Goal: Task Accomplishment & Management: Complete application form

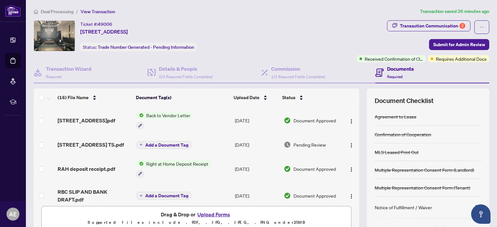
click at [168, 115] on span "Back to Vendor Letter" at bounding box center [168, 115] width 49 height 7
click at [167, 146] on span "Back to Vendor Letter" at bounding box center [158, 146] width 49 height 7
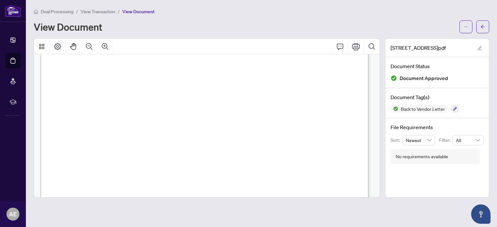
scroll to position [90, 0]
click at [356, 47] on icon "Print" at bounding box center [356, 47] width 8 height 8
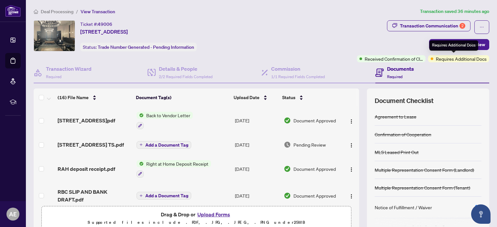
click at [451, 61] on span "Requires Additional Docs" at bounding box center [461, 58] width 51 height 7
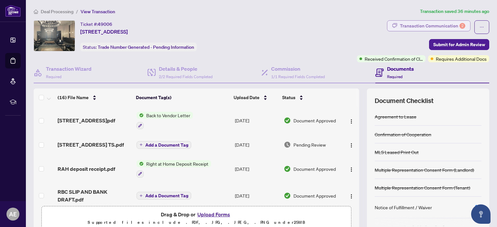
click at [435, 21] on div "Transaction Communication 2" at bounding box center [432, 26] width 65 height 10
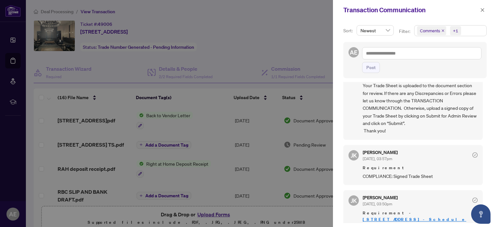
scroll to position [59, 0]
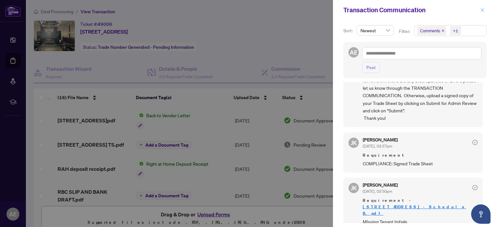
click at [480, 12] on button "button" at bounding box center [482, 10] width 8 height 8
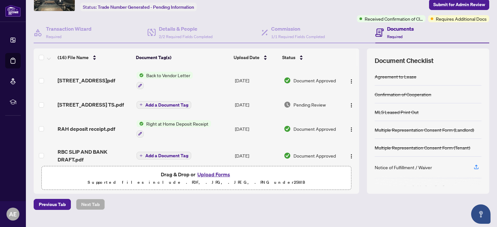
scroll to position [0, 0]
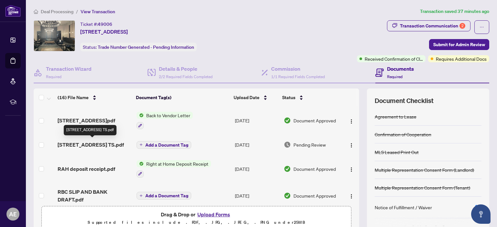
click at [109, 141] on span "[STREET_ADDRESS] TS.pdf" at bounding box center [91, 145] width 66 height 8
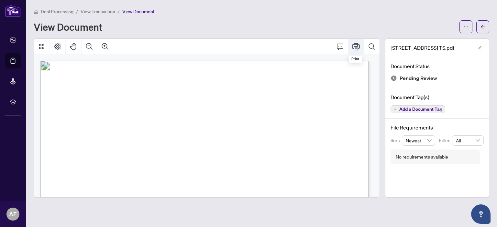
click at [354, 47] on icon "Print" at bounding box center [356, 46] width 8 height 7
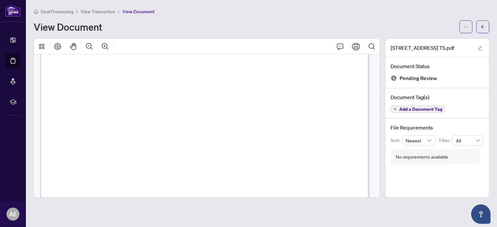
scroll to position [120, 0]
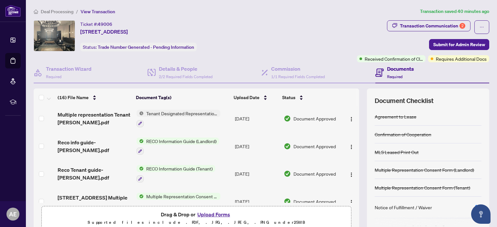
scroll to position [241, 0]
click at [219, 214] on button "Upload Forms" at bounding box center [213, 215] width 37 height 8
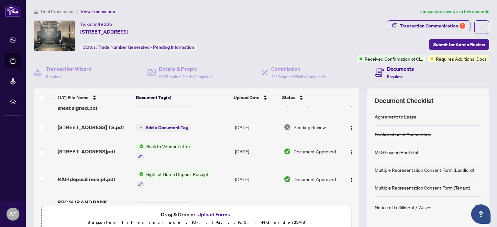
scroll to position [0, 0]
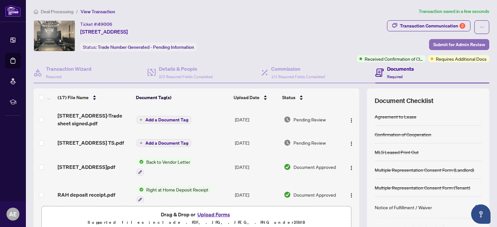
click at [446, 44] on span "Submit for Admin Review" at bounding box center [459, 44] width 52 height 10
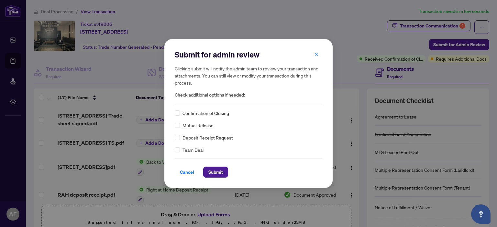
click at [233, 109] on div "Submit for admin review Clicking submit will notify the admin team to review yo…" at bounding box center [249, 114] width 148 height 128
click at [217, 173] on span "Submit" at bounding box center [215, 172] width 15 height 10
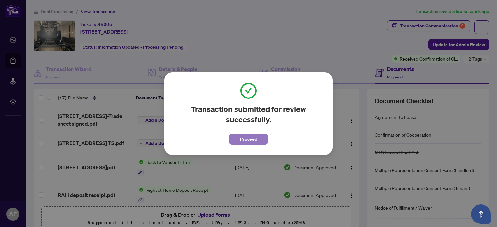
click at [243, 138] on span "Proceed" at bounding box center [248, 139] width 17 height 10
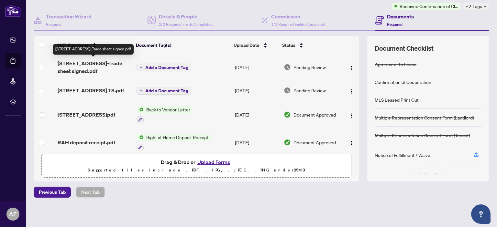
click at [107, 61] on span "[STREET_ADDRESS]-Trade sheet signed.pdf" at bounding box center [94, 68] width 73 height 16
